Goal: Transaction & Acquisition: Purchase product/service

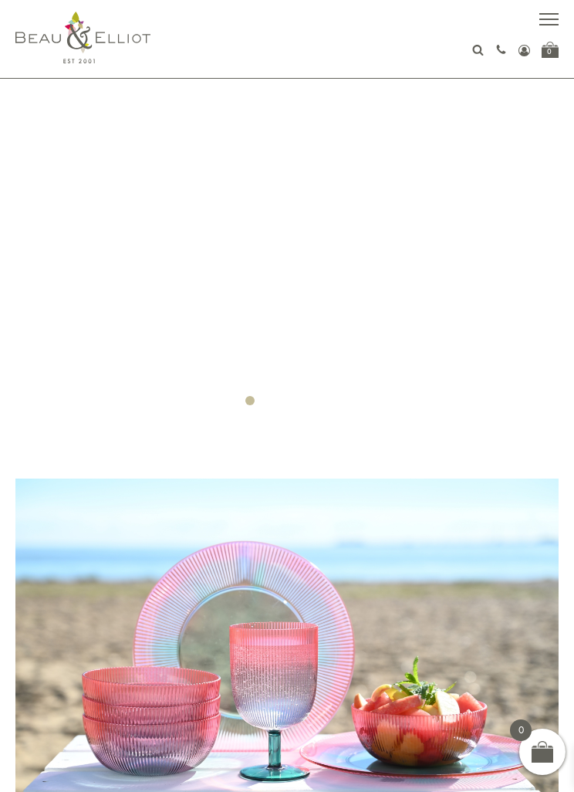
click at [536, 32] on div "01279 653 249 Login / Register 0" at bounding box center [287, 39] width 544 height 78
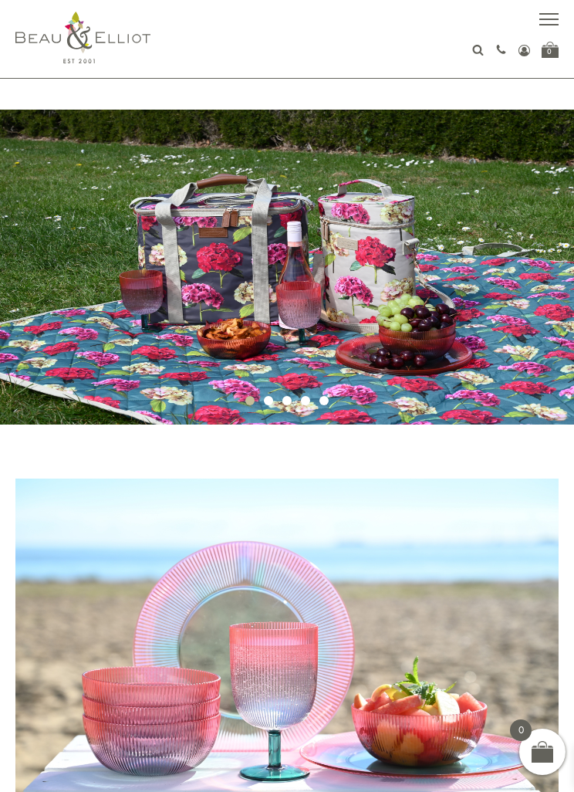
click at [544, 19] on span "button" at bounding box center [549, 20] width 19 height 2
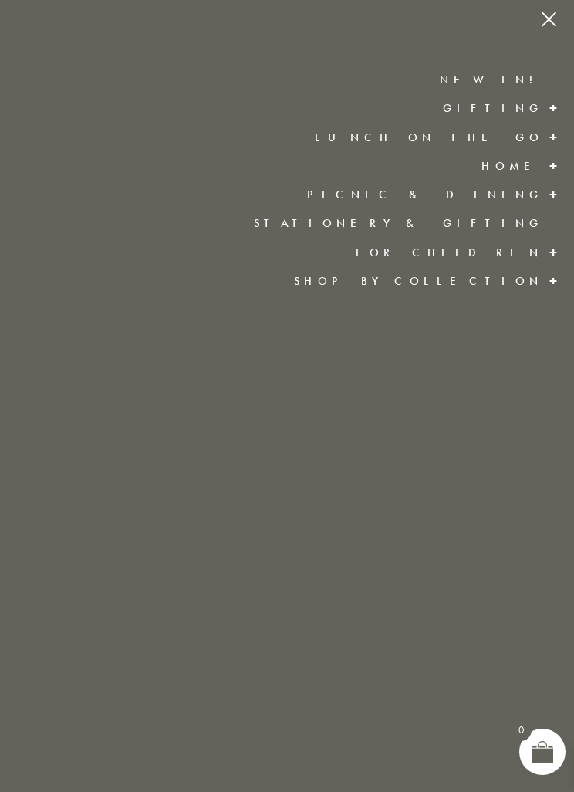
click at [516, 144] on link "Lunch On The Go" at bounding box center [429, 137] width 229 height 15
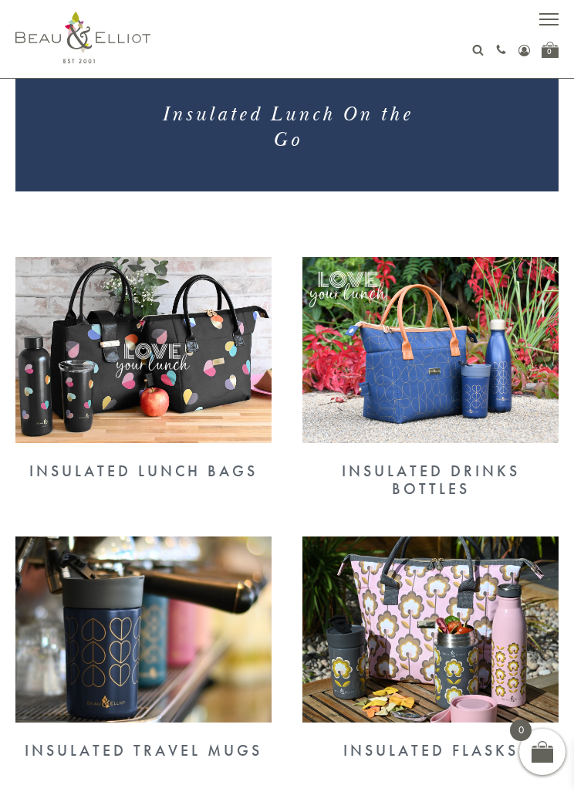
scroll to position [405, 0]
click at [219, 364] on img at bounding box center [143, 351] width 256 height 186
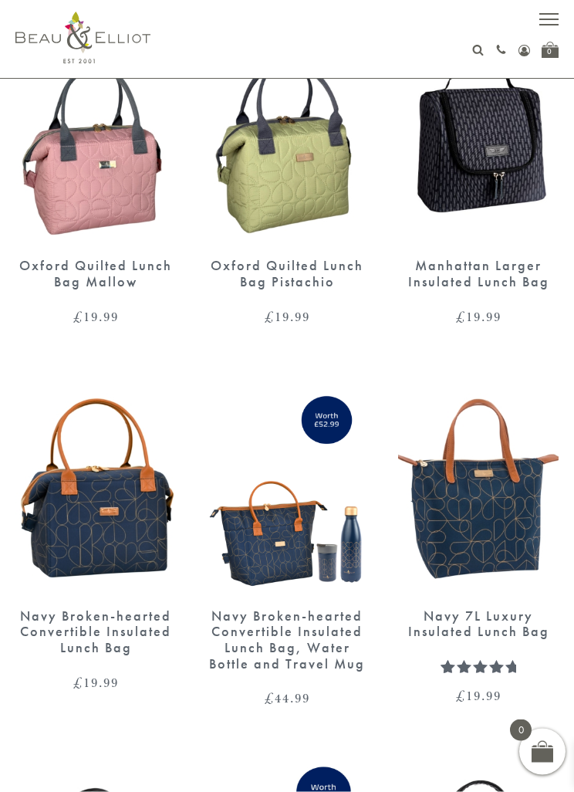
scroll to position [1714, 0]
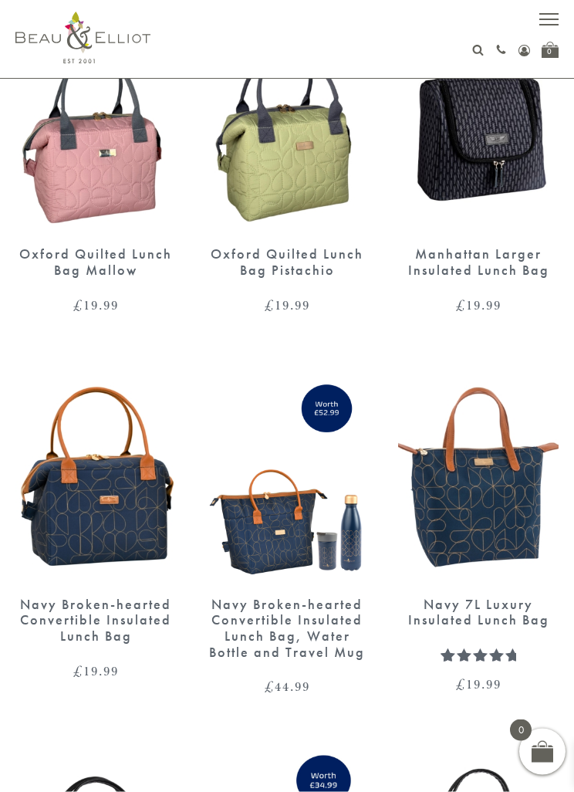
click at [127, 507] on img at bounding box center [95, 477] width 161 height 207
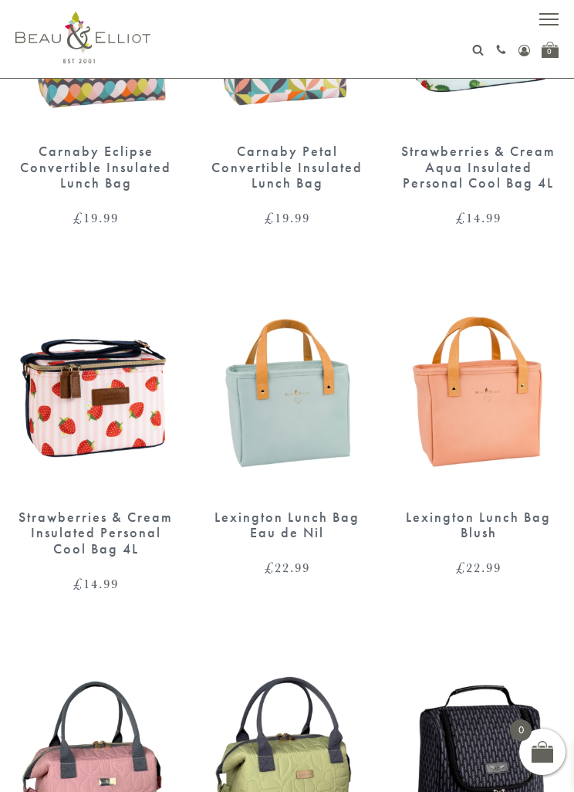
click at [0, 659] on div "Oxford Quilted Lunch Bag Mallow £ 19.99" at bounding box center [95, 796] width 191 height 288
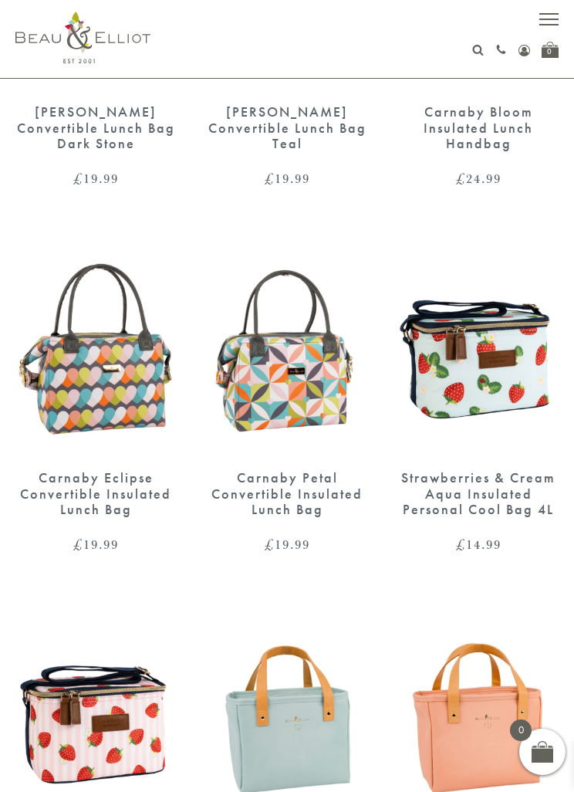
scroll to position [754, 0]
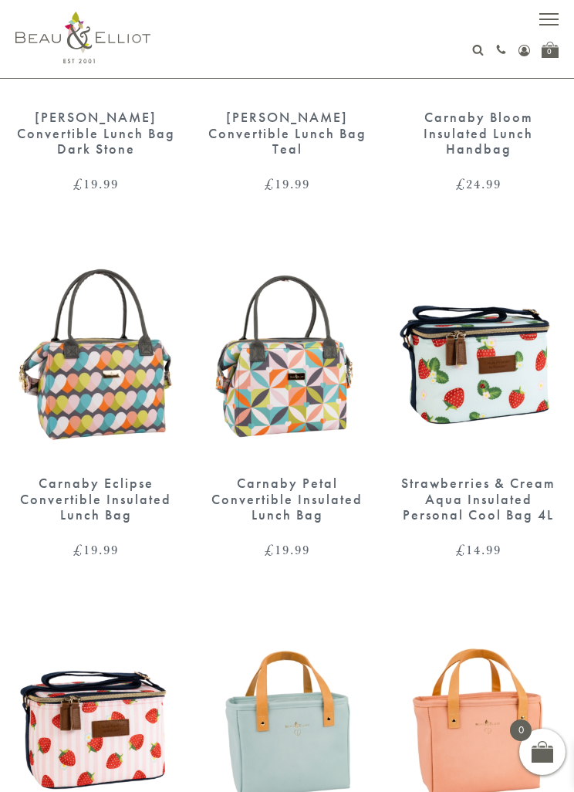
click at [541, 36] on div "01279 653 249 Login / Register 0" at bounding box center [287, 39] width 544 height 78
click at [564, 15] on div "01279 653 249 Login / Register 0" at bounding box center [287, 39] width 574 height 78
click at [557, 15] on button "button" at bounding box center [549, 21] width 19 height 19
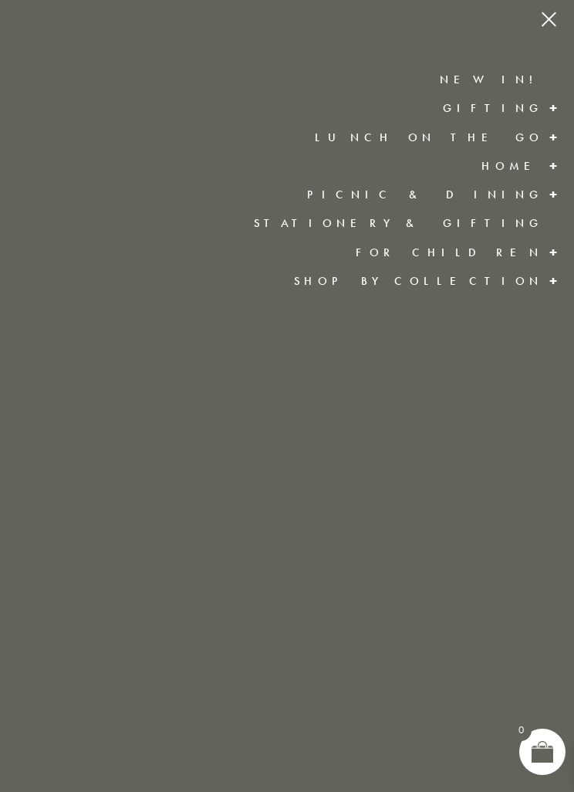
click at [480, 226] on link "Stationery & Gifting" at bounding box center [399, 222] width 290 height 15
click at [529, 189] on link "Picnic & Dining" at bounding box center [425, 194] width 236 height 15
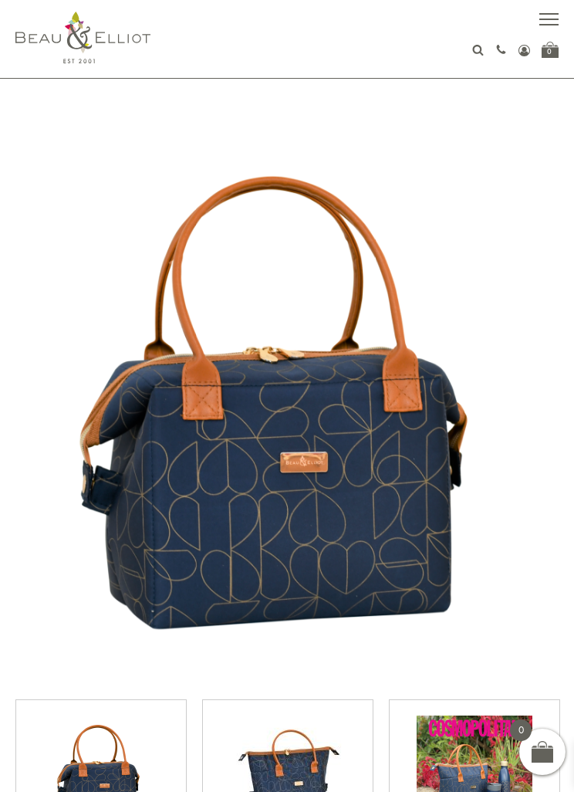
click at [492, 507] on img at bounding box center [287, 405] width 544 height 544
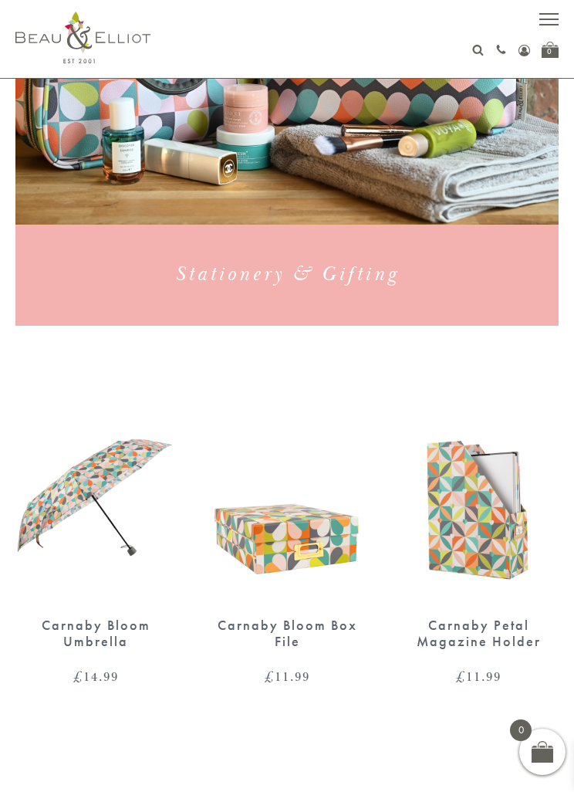
scroll to position [225, 0]
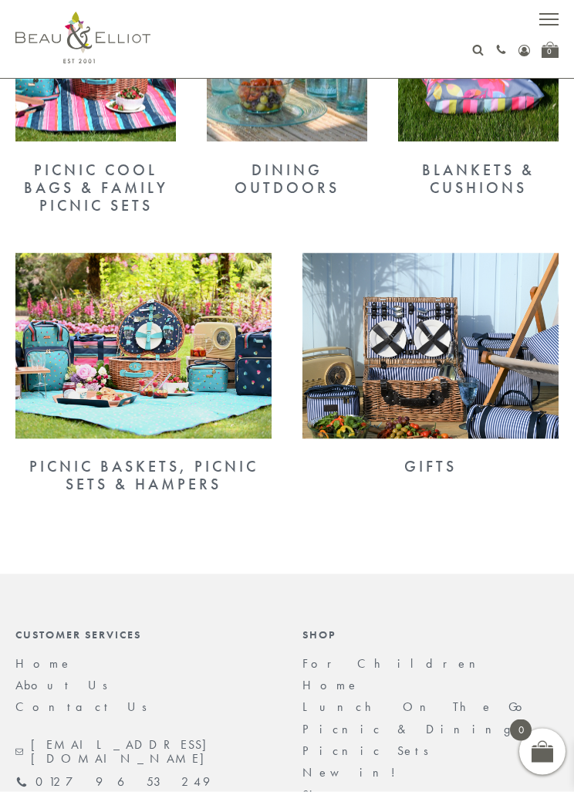
scroll to position [744, 0]
click at [448, 472] on div "Gifts" at bounding box center [431, 466] width 256 height 18
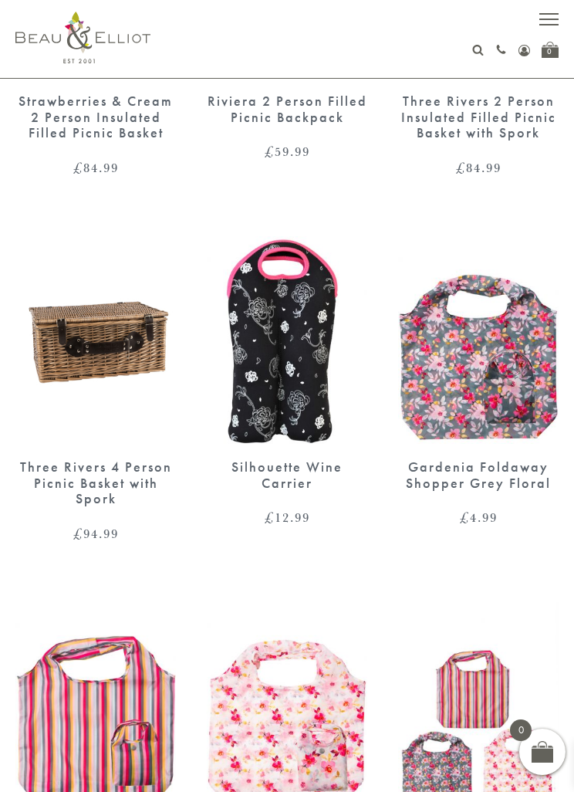
scroll to position [1895, 0]
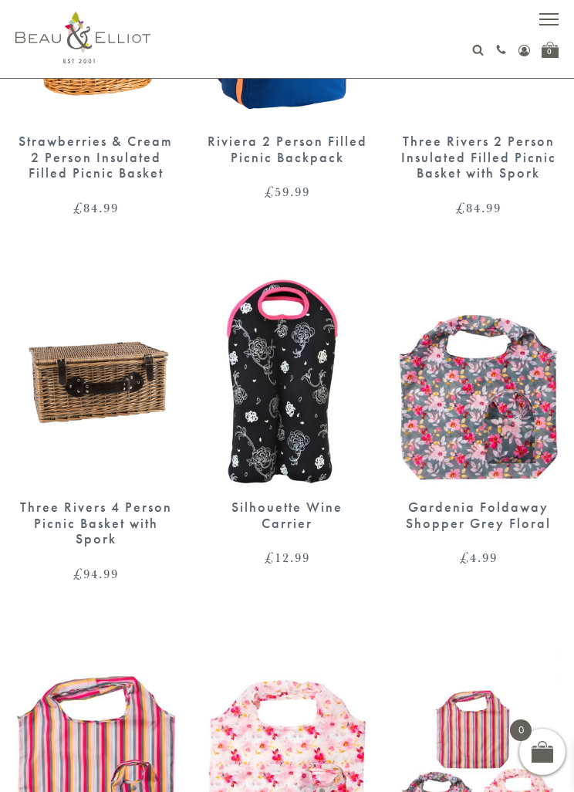
click at [302, 436] on img at bounding box center [287, 379] width 161 height 207
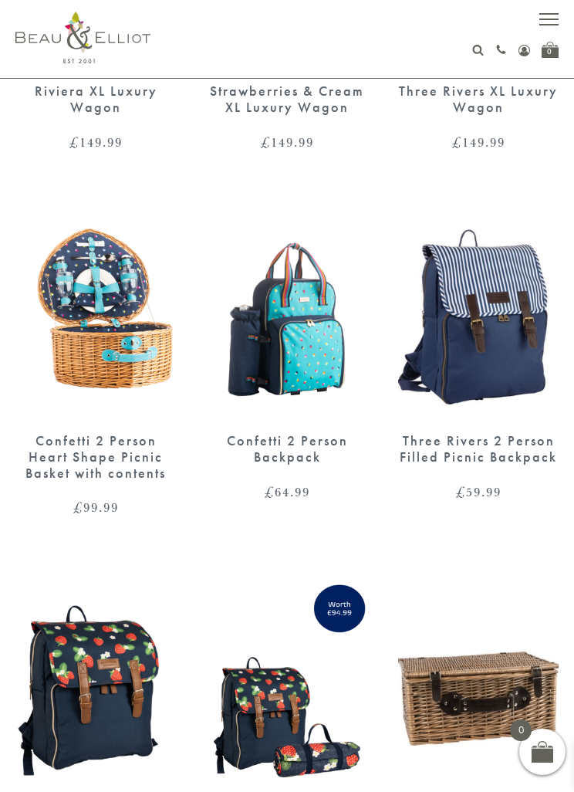
scroll to position [845, 0]
